Goal: Find specific page/section: Find specific page/section

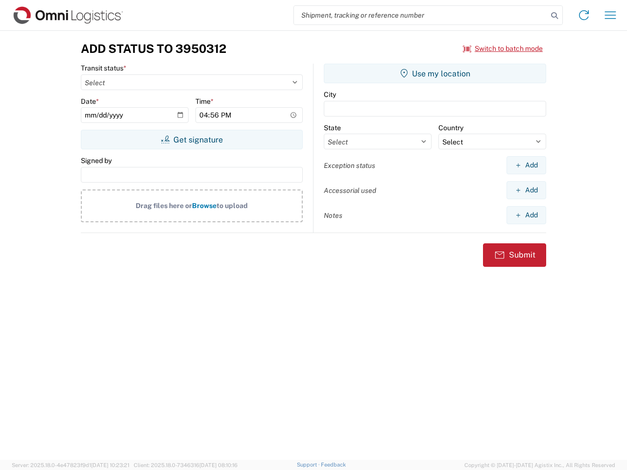
click at [421, 15] on input "search" at bounding box center [421, 15] width 254 height 19
click at [555, 16] on icon at bounding box center [555, 16] width 14 height 14
click at [584, 15] on icon at bounding box center [584, 15] width 16 height 16
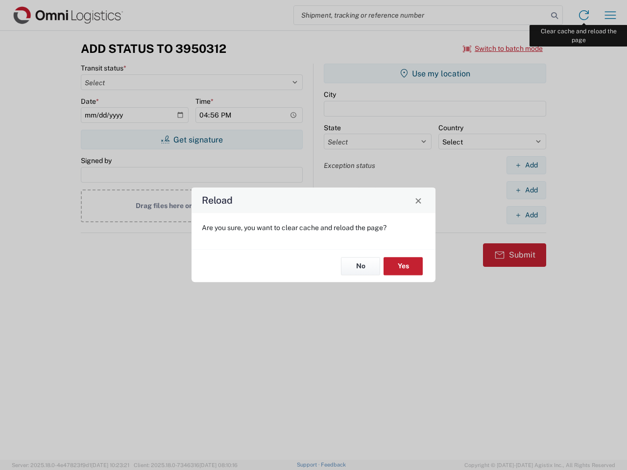
click at [610, 15] on div "Reload Are you sure, you want to clear cache and reload the page? No Yes" at bounding box center [313, 235] width 627 height 470
click at [503, 48] on div "Reload Are you sure, you want to clear cache and reload the page? No Yes" at bounding box center [313, 235] width 627 height 470
click at [192, 140] on div "Reload Are you sure, you want to clear cache and reload the page? No Yes" at bounding box center [313, 235] width 627 height 470
click at [435, 73] on div "Reload Are you sure, you want to clear cache and reload the page? No Yes" at bounding box center [313, 235] width 627 height 470
click at [526, 165] on div "Reload Are you sure, you want to clear cache and reload the page? No Yes" at bounding box center [313, 235] width 627 height 470
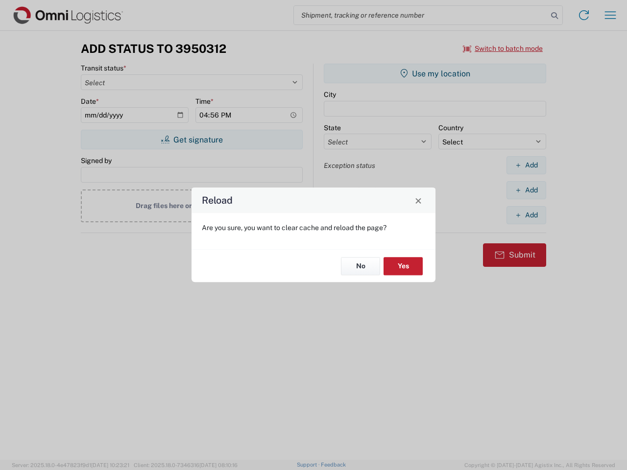
click at [526, 190] on div "Reload Are you sure, you want to clear cache and reload the page? No Yes" at bounding box center [313, 235] width 627 height 470
click at [526, 215] on div "Reload Are you sure, you want to clear cache and reload the page? No Yes" at bounding box center [313, 235] width 627 height 470
